Goal: Use online tool/utility: Use online tool/utility

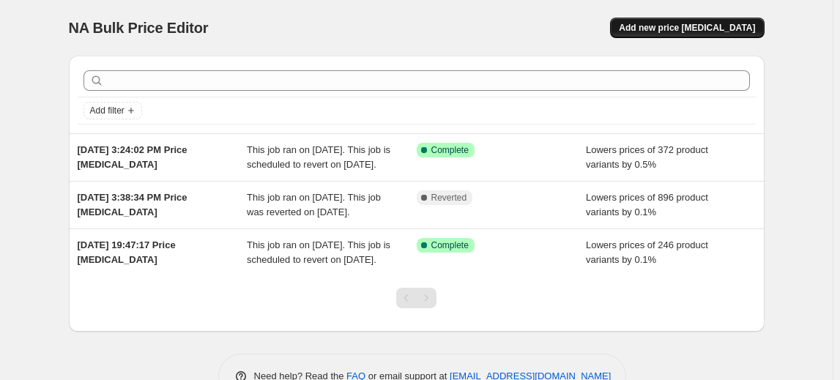
click at [711, 24] on span "Add new price [MEDICAL_DATA]" at bounding box center [687, 28] width 136 height 12
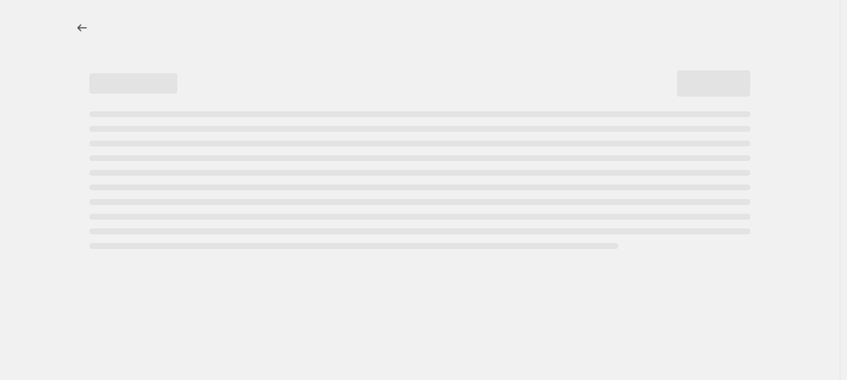
select select "percentage"
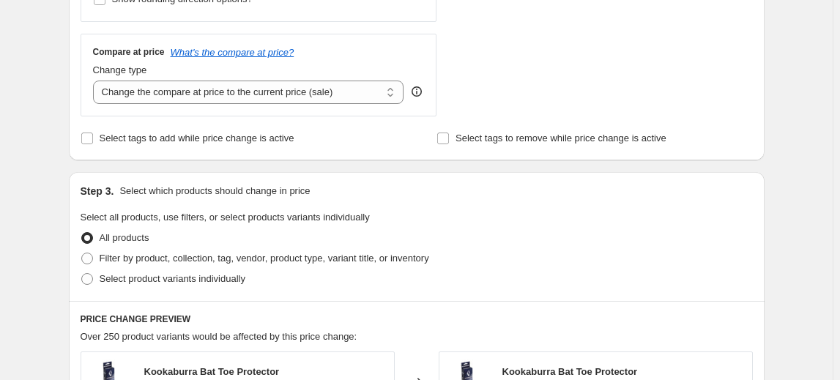
scroll to position [533, 0]
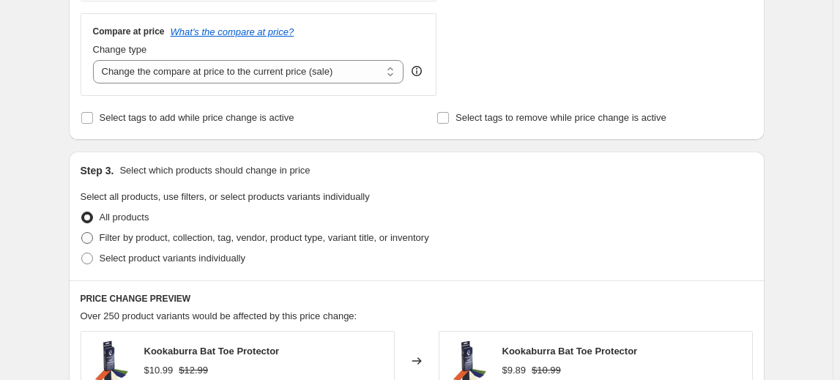
click at [187, 237] on span "Filter by product, collection, tag, vendor, product type, variant title, or inv…" at bounding box center [265, 237] width 330 height 11
click at [82, 233] on input "Filter by product, collection, tag, vendor, product type, variant title, or inv…" at bounding box center [81, 232] width 1 height 1
radio input "true"
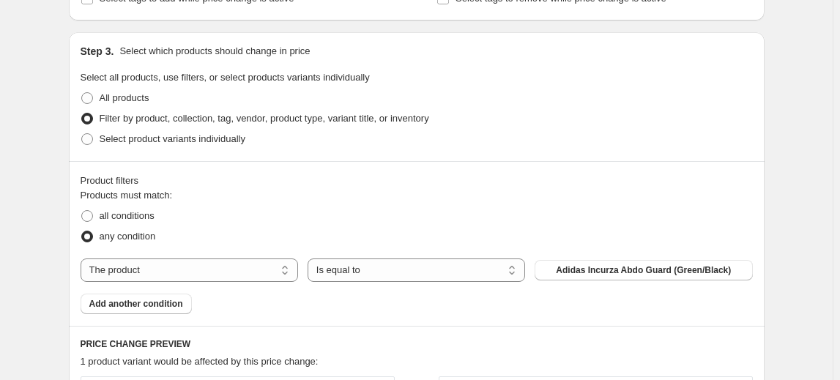
scroll to position [666, 0]
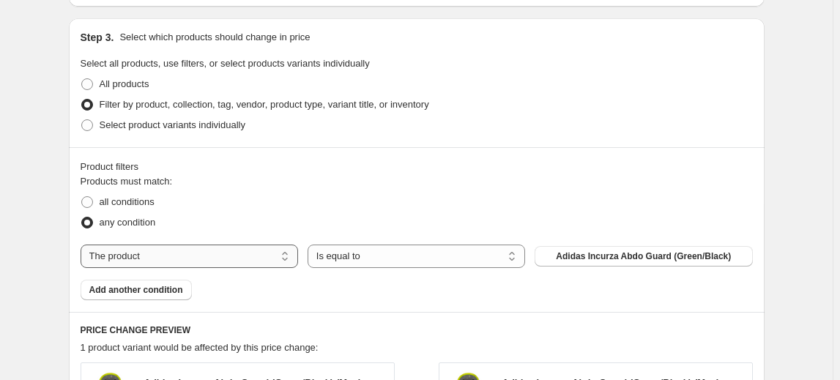
click at [243, 263] on select "The product The product's collection The product's tag The product's vendor The…" at bounding box center [190, 256] width 218 height 23
select select "collection"
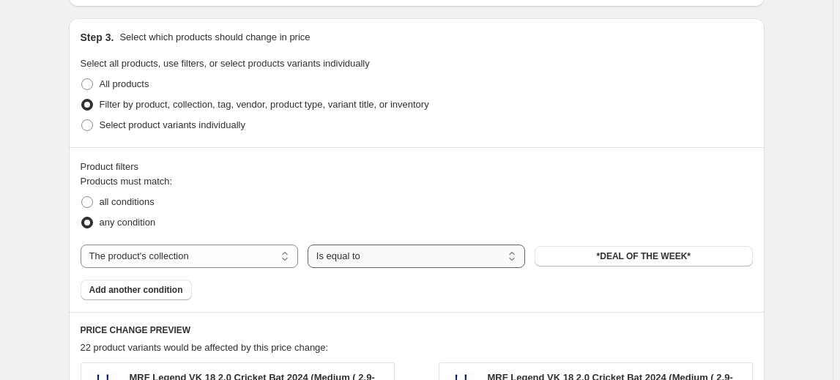
click at [399, 261] on select "Is equal to Is not equal to" at bounding box center [417, 256] width 218 height 23
click at [311, 245] on select "Is equal to Is not equal to" at bounding box center [417, 256] width 218 height 23
click at [621, 259] on span "*DEAL OF THE WEEK*" at bounding box center [644, 257] width 94 height 12
click at [230, 251] on select "The product The product's collection The product's tag The product's vendor The…" at bounding box center [190, 256] width 218 height 23
click at [84, 245] on select "The product The product's collection The product's tag The product's vendor The…" at bounding box center [190, 256] width 218 height 23
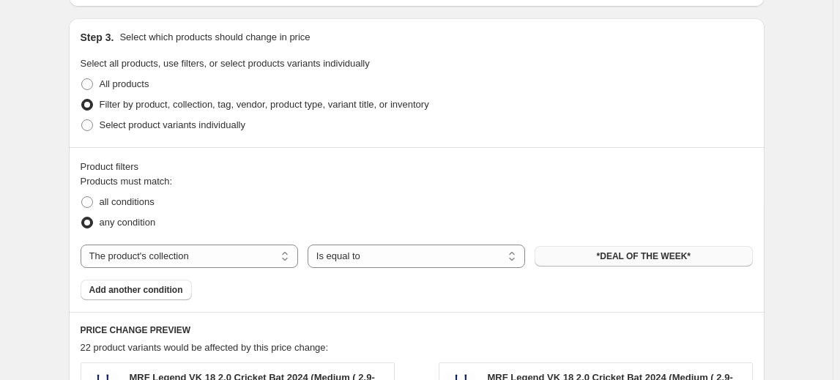
click at [618, 261] on button "*DEAL OF THE WEEK*" at bounding box center [644, 256] width 218 height 21
